Goal: Transaction & Acquisition: Purchase product/service

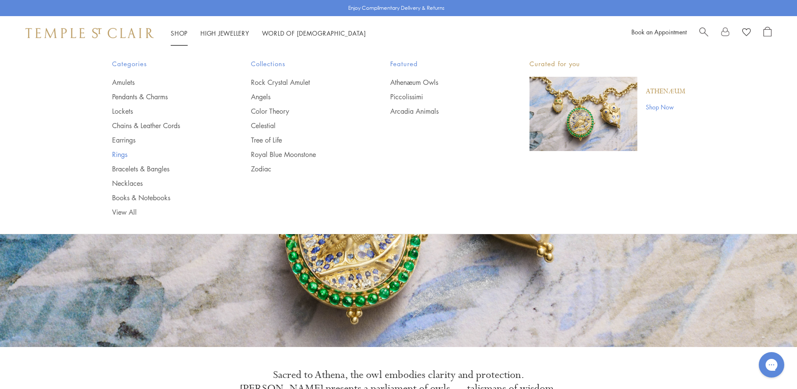
click at [123, 154] on link "Rings" at bounding box center [164, 154] width 105 height 9
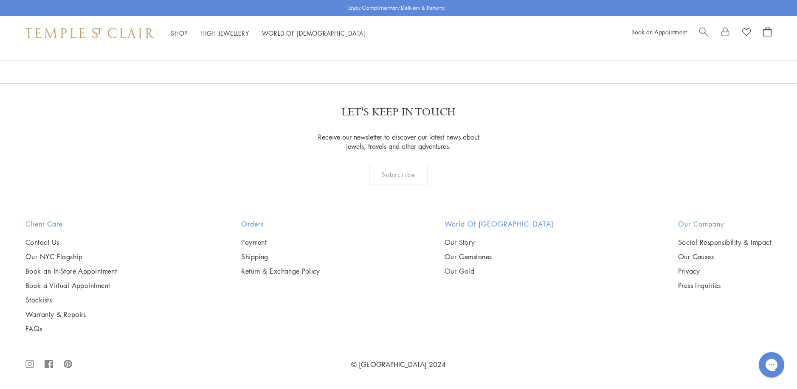
scroll to position [2420, 0]
click at [0, 0] on img at bounding box center [0, 0] width 0 height 0
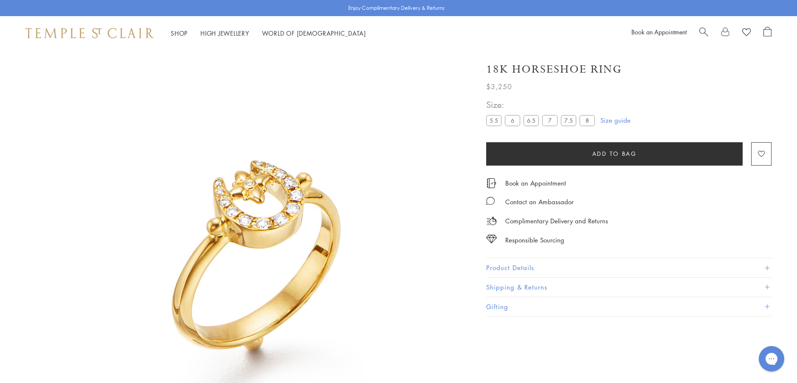
scroll to position [50, 0]
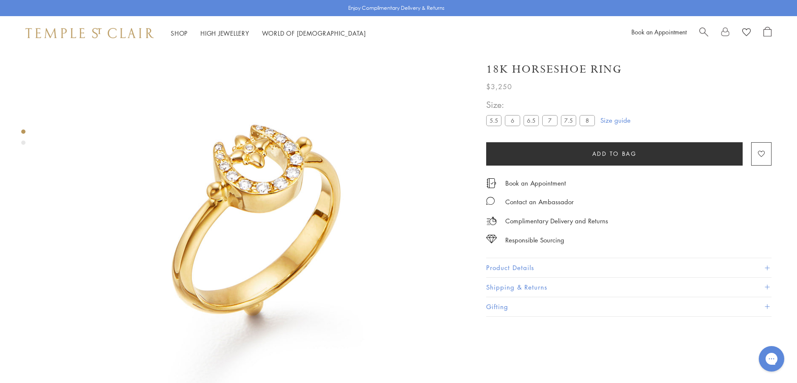
click at [590, 121] on label "8" at bounding box center [587, 120] width 15 height 11
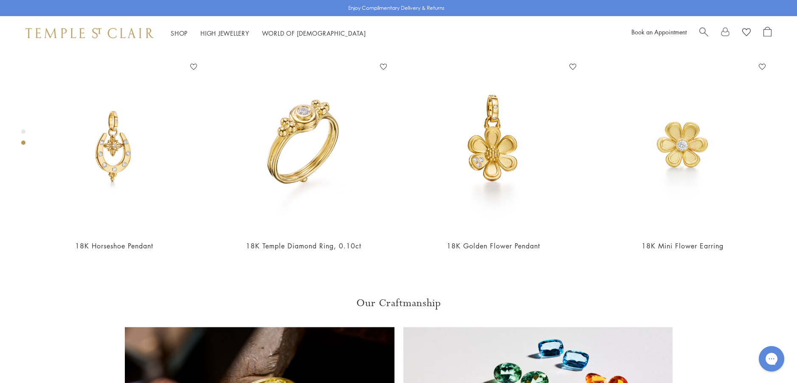
scroll to position [475, 0]
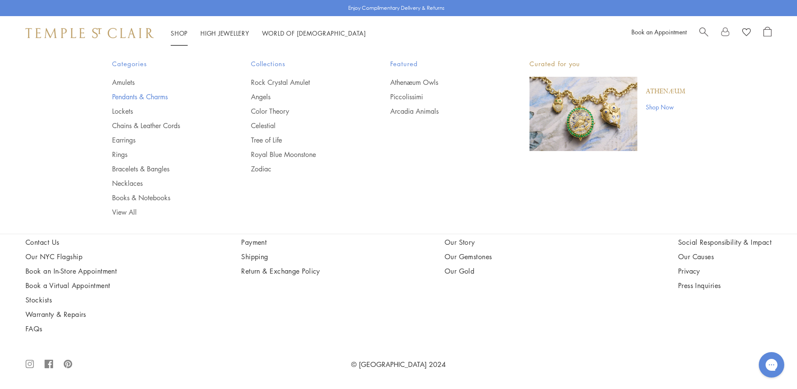
click at [158, 97] on link "Pendants & Charms" at bounding box center [164, 96] width 105 height 9
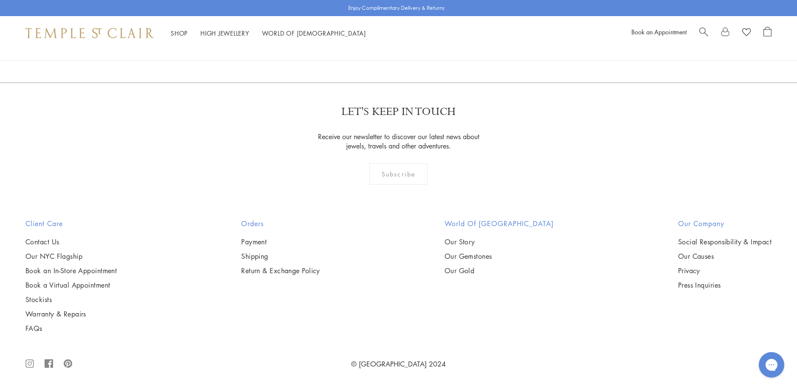
scroll to position [6405, 0]
click at [384, 48] on link "2" at bounding box center [385, 36] width 28 height 23
click at [0, 0] on img at bounding box center [0, 0] width 0 height 0
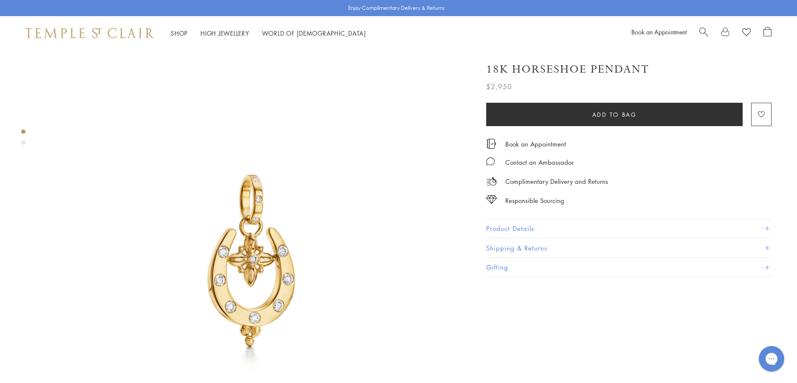
click at [497, 227] on button "Product Details" at bounding box center [628, 228] width 285 height 19
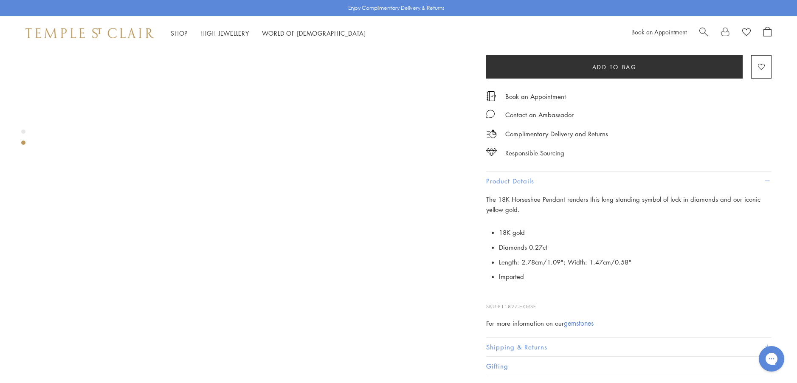
scroll to position [552, 0]
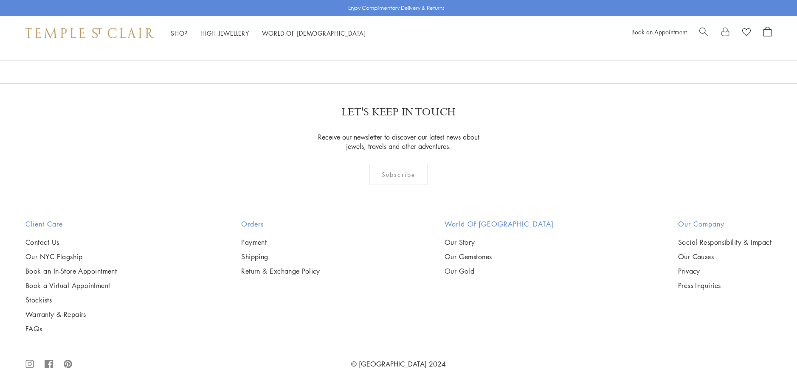
scroll to position [2378, 0]
